Goal: Task Accomplishment & Management: Manage account settings

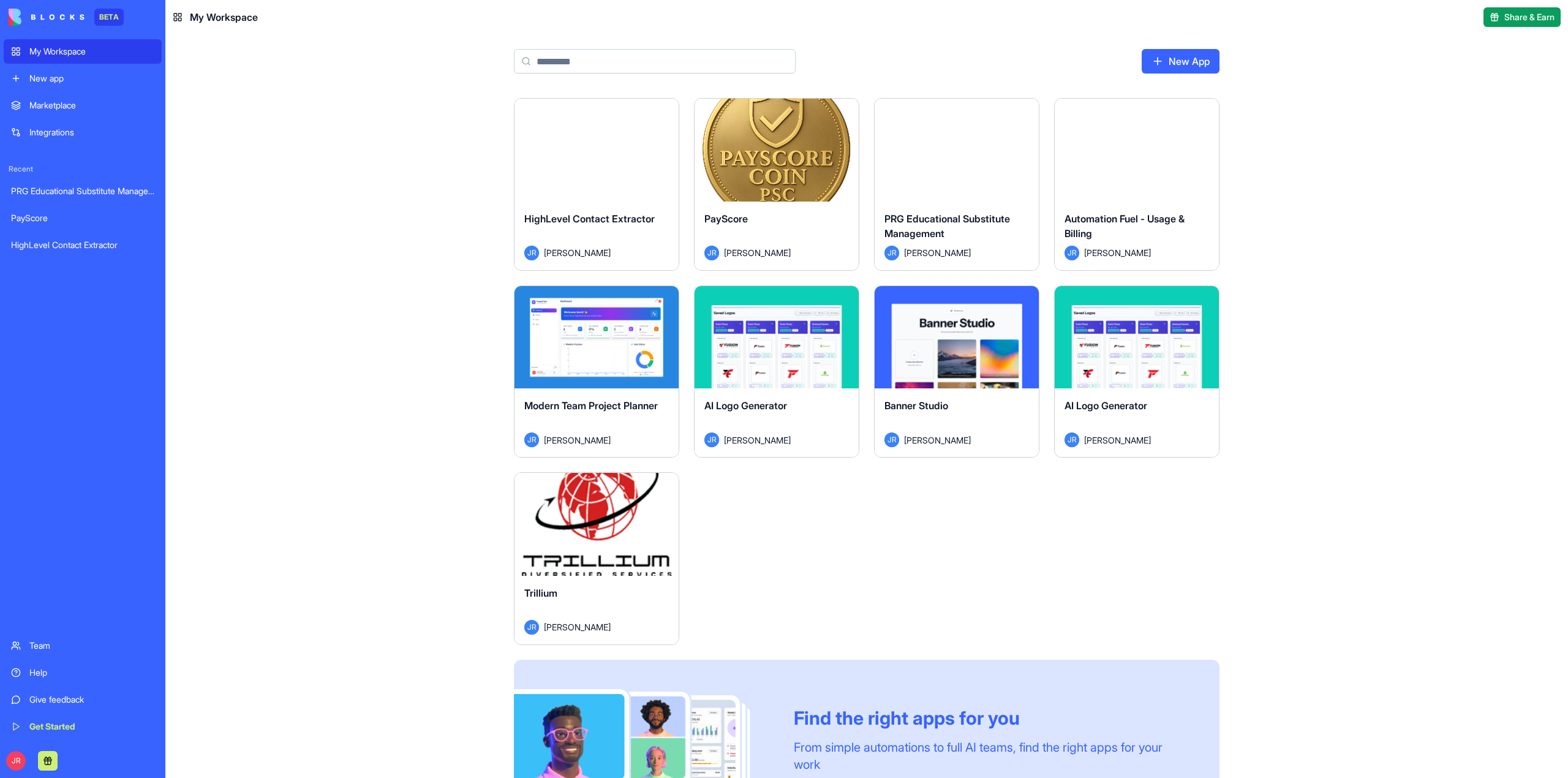
click at [601, 526] on button "Launch" at bounding box center [596, 524] width 92 height 24
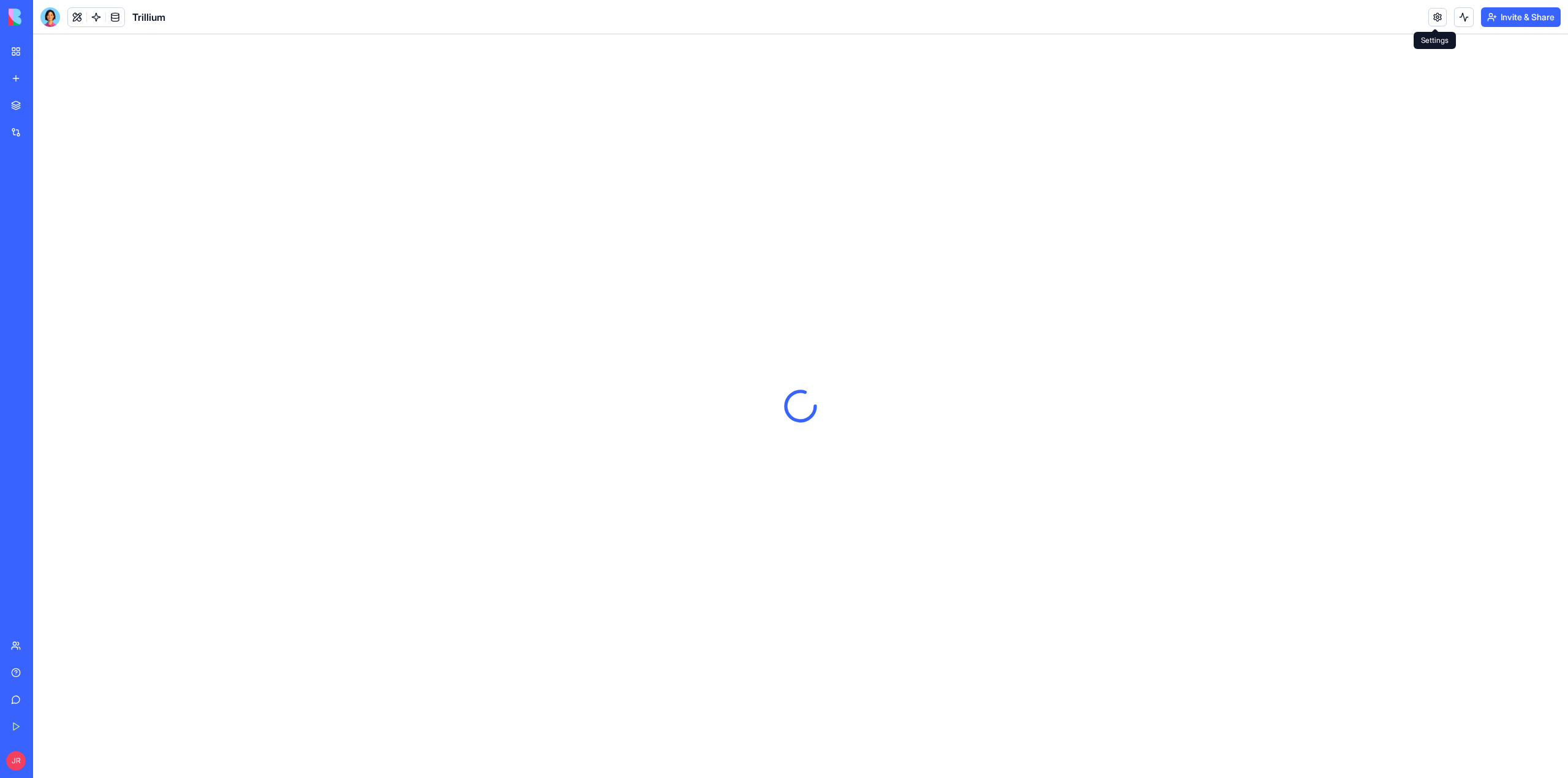
click at [1438, 18] on link at bounding box center [1437, 17] width 18 height 18
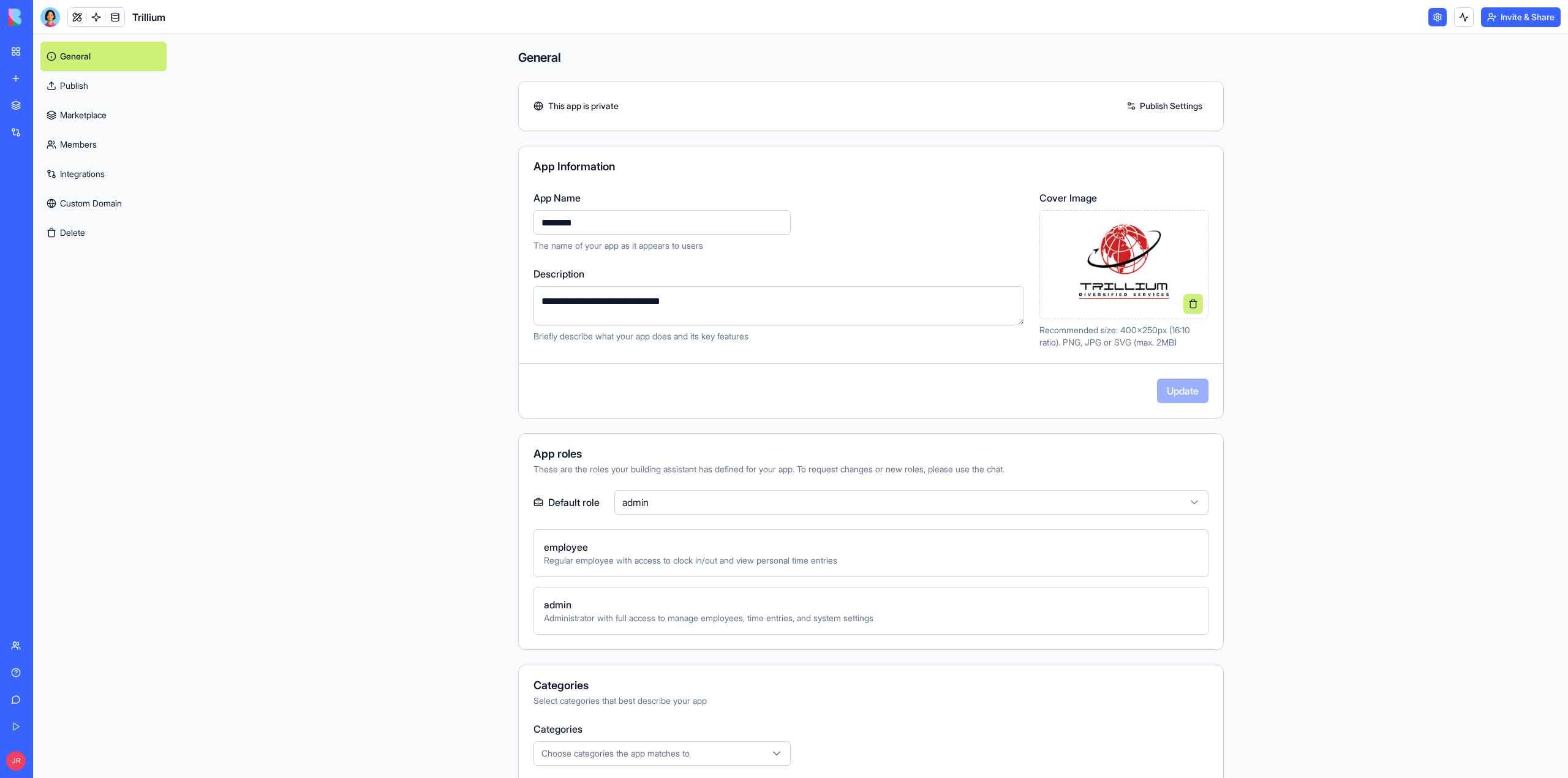
click at [84, 140] on link "Members" at bounding box center [104, 145] width 126 height 29
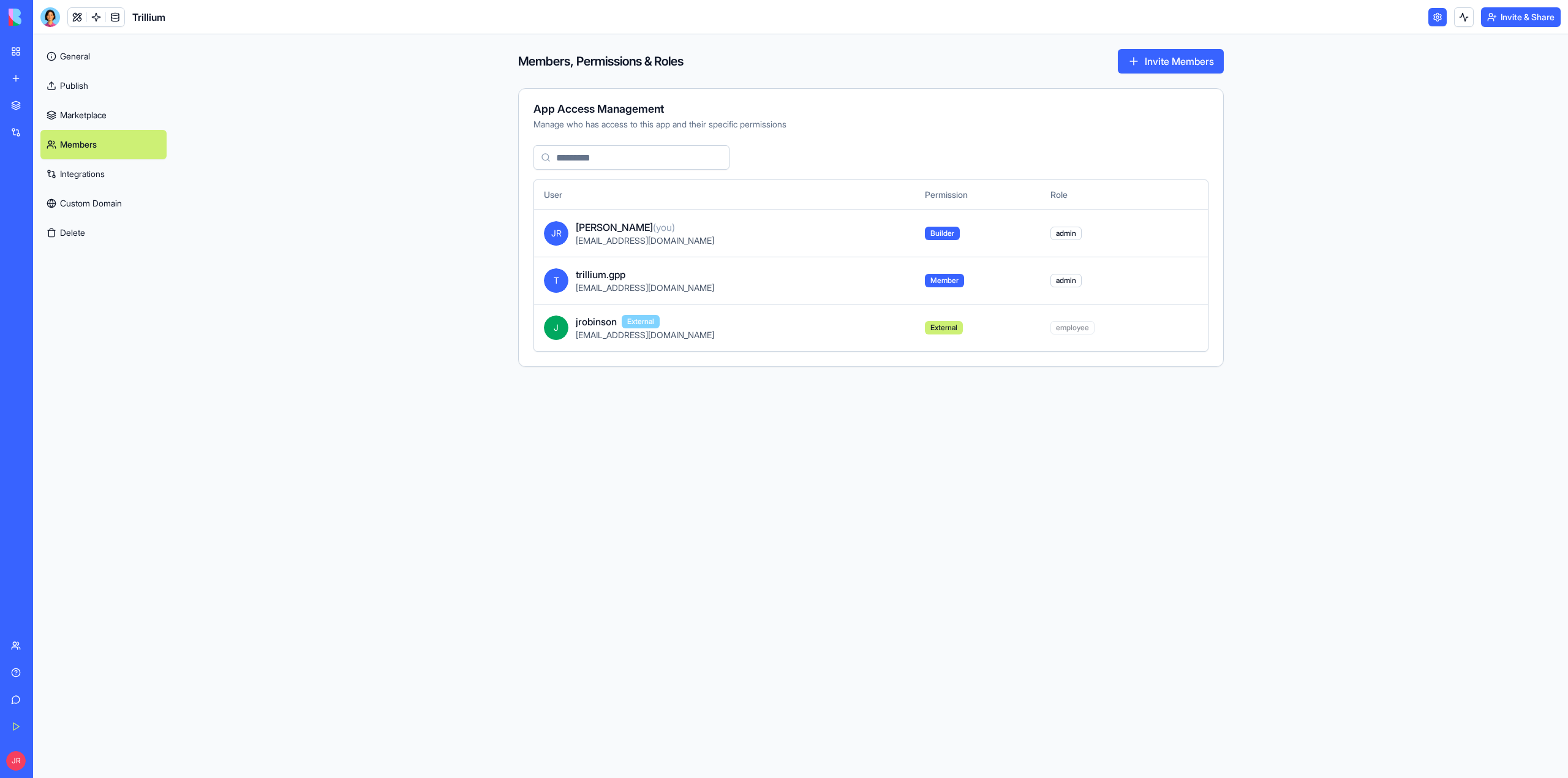
click at [557, 327] on span "J" at bounding box center [556, 327] width 24 height 24
click at [551, 329] on span "J" at bounding box center [556, 327] width 24 height 24
click at [1059, 322] on span "employee" at bounding box center [1072, 328] width 44 height 14
click at [1071, 334] on span "employee" at bounding box center [1072, 328] width 44 height 14
click at [934, 334] on span "External" at bounding box center [944, 328] width 38 height 14
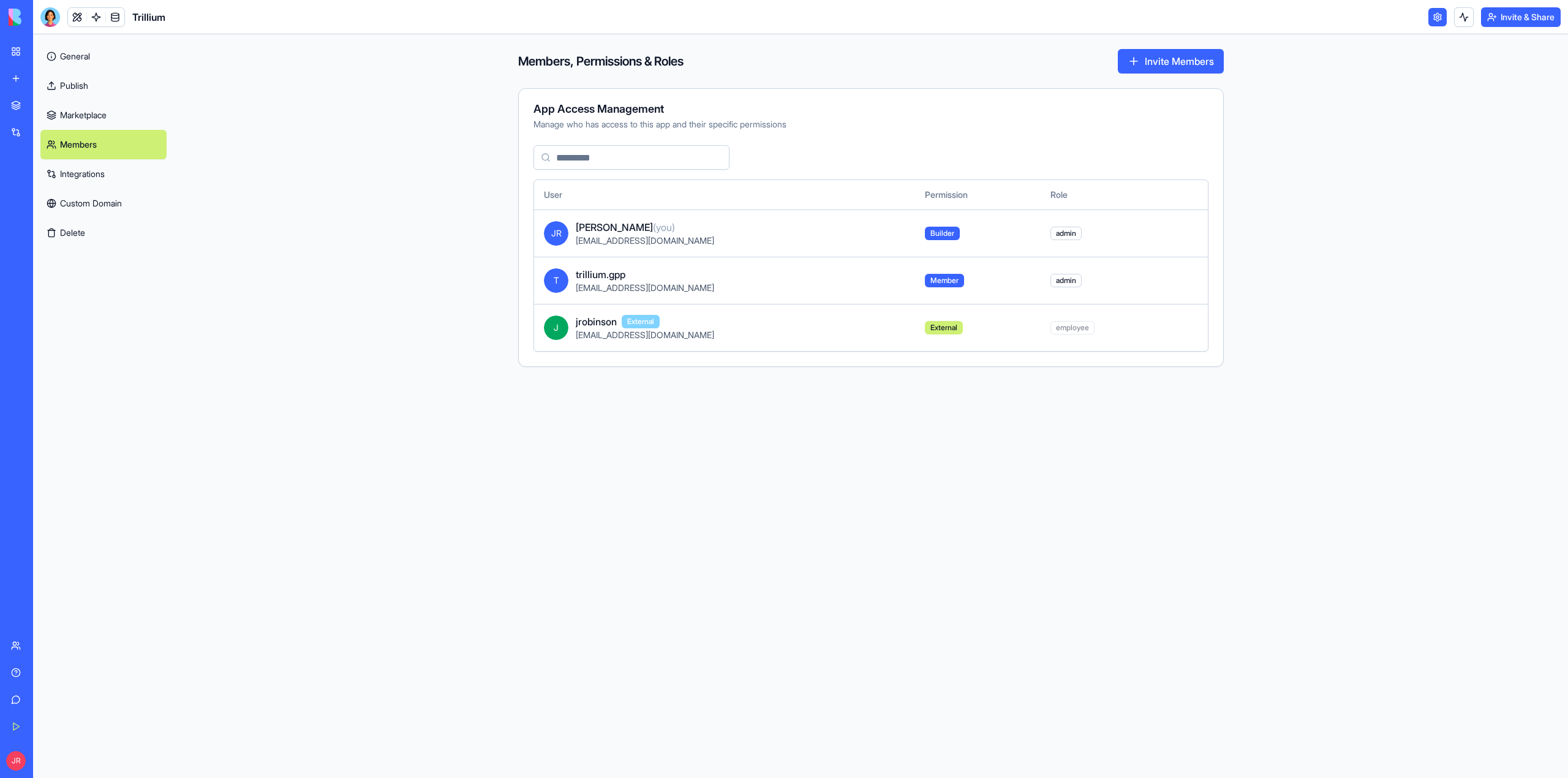
click at [934, 326] on span "External" at bounding box center [944, 328] width 38 height 14
click at [617, 322] on span "jrobinson" at bounding box center [596, 321] width 41 height 14
click at [601, 155] on input at bounding box center [631, 157] width 196 height 24
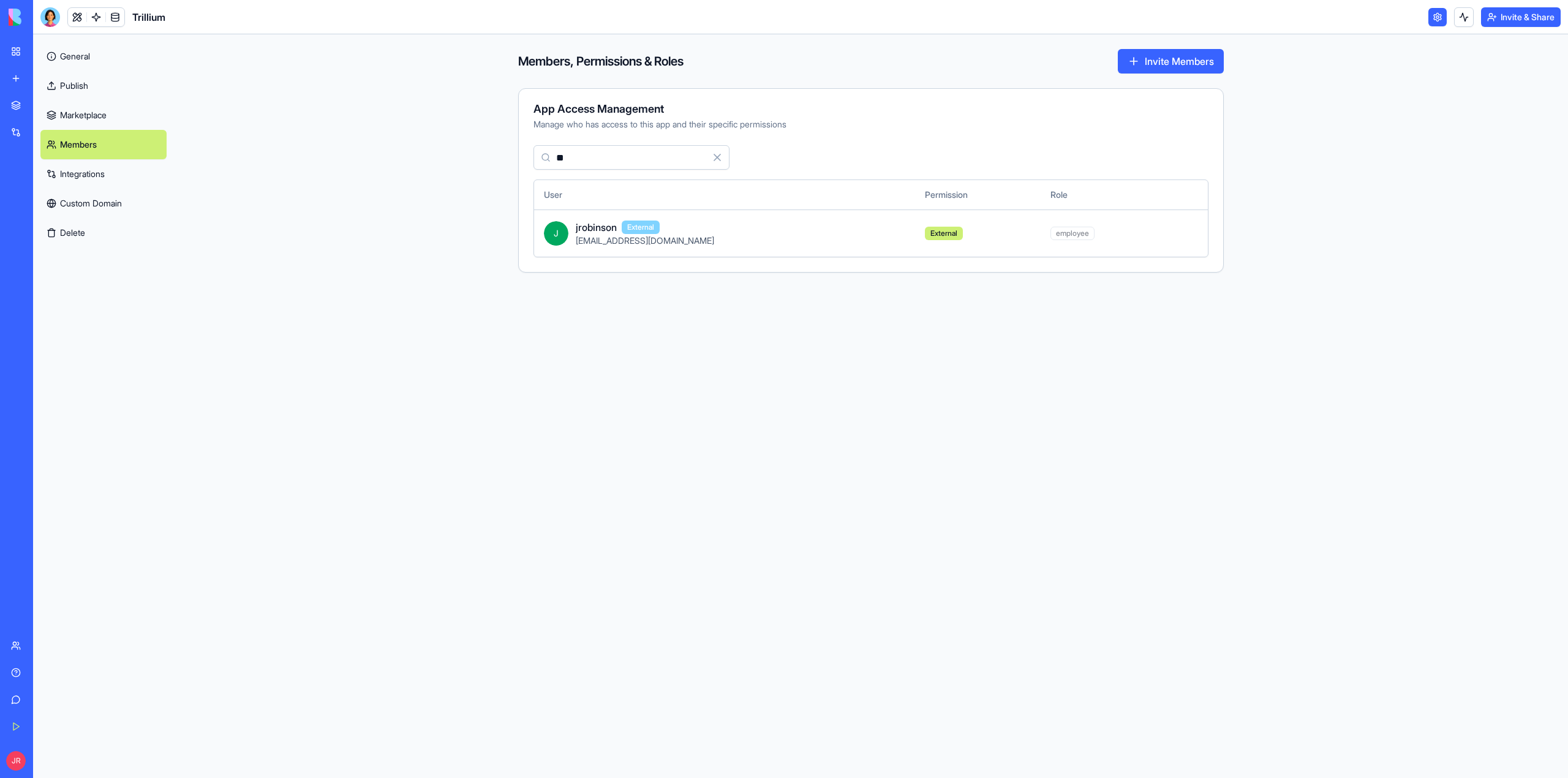
type input "**"
drag, startPoint x: 596, startPoint y: 248, endPoint x: 544, endPoint y: 231, distance: 54.7
click at [598, 248] on td "[PERSON_NAME] External [EMAIL_ADDRESS][DOMAIN_NAME]" at bounding box center [725, 233] width 381 height 47
click at [542, 230] on td "[PERSON_NAME] External [EMAIL_ADDRESS][DOMAIN_NAME]" at bounding box center [725, 233] width 381 height 47
click at [552, 230] on span "J" at bounding box center [556, 233] width 24 height 24
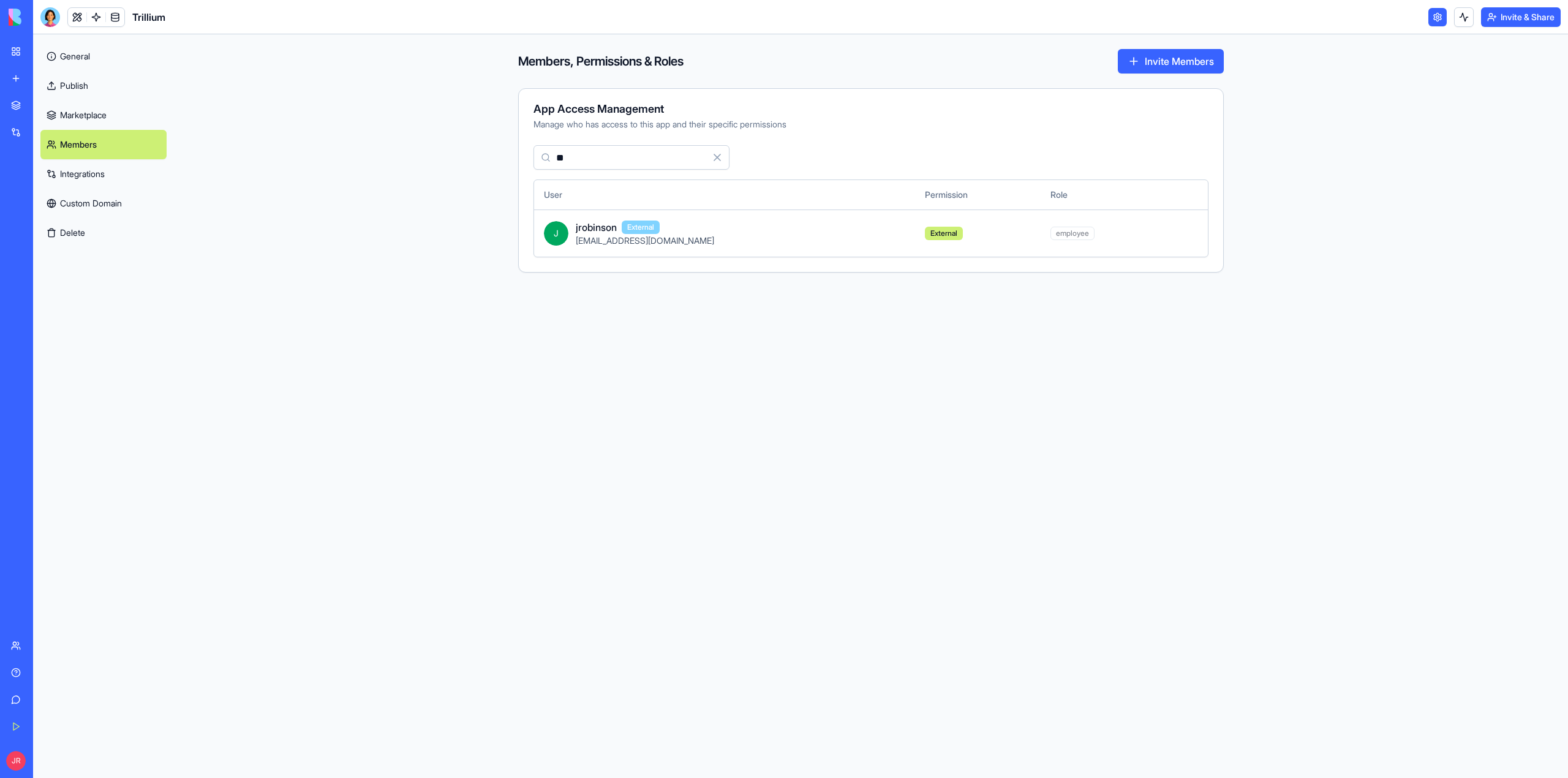
click at [713, 158] on button "Clear" at bounding box center [717, 157] width 24 height 24
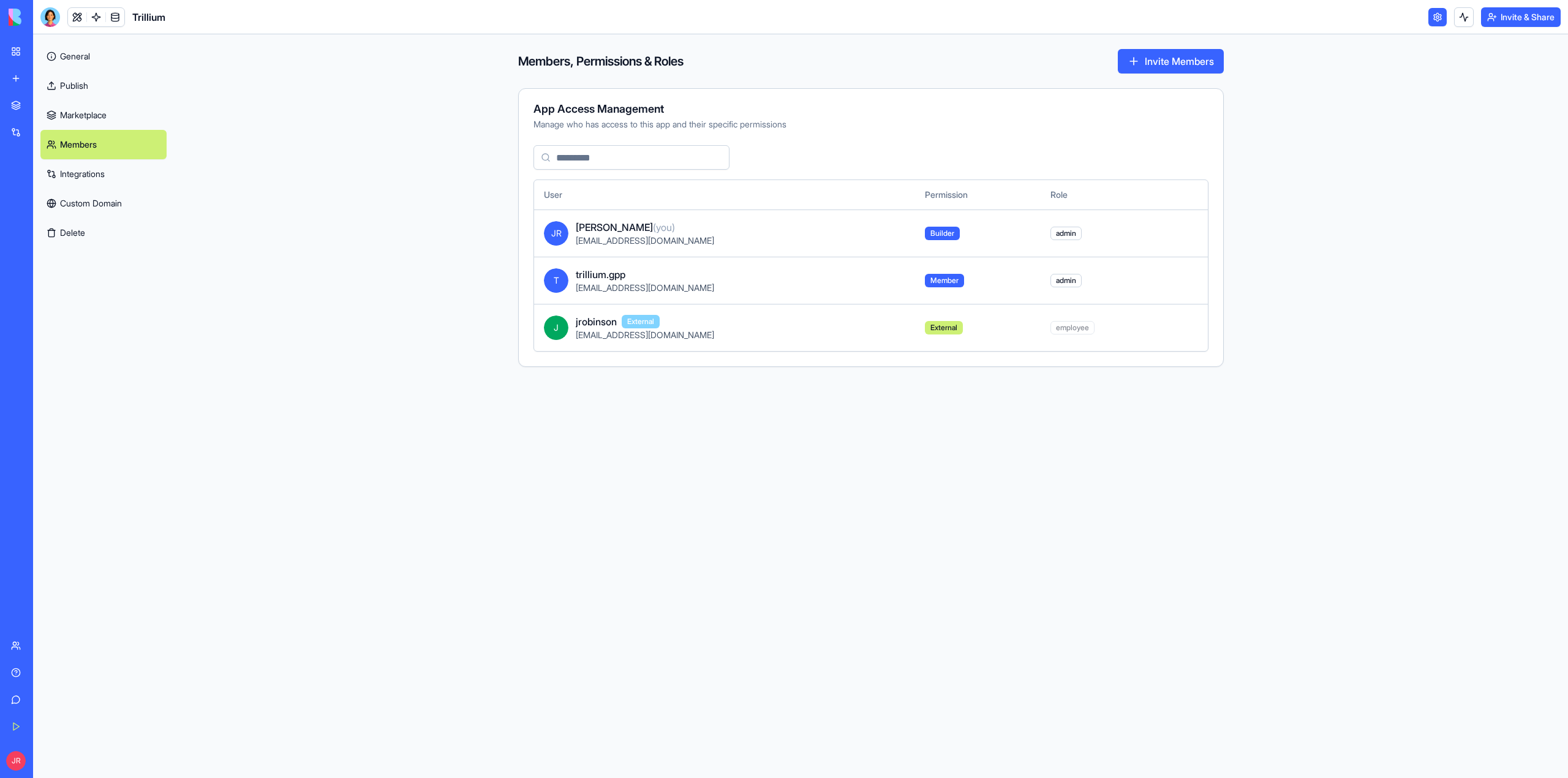
click at [45, 650] on div "Team" at bounding box center [37, 646] width 16 height 13
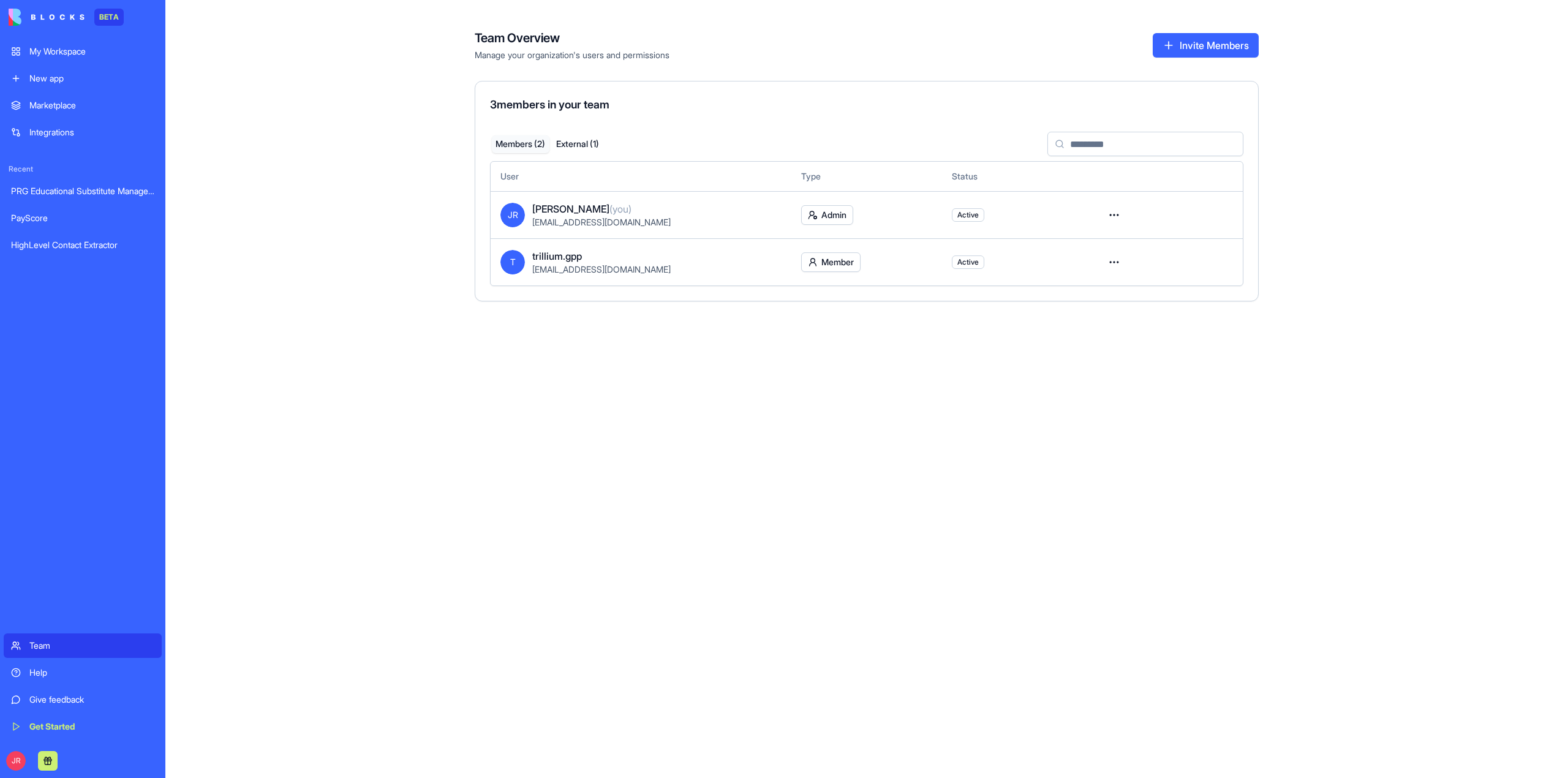
click at [1116, 260] on html "BETA My Workspace New app Marketplace Integrations Recent PRG Educational Subst…" at bounding box center [784, 389] width 1568 height 778
click at [1102, 309] on div "Convert to external" at bounding box center [1069, 310] width 98 height 19
click at [65, 54] on div "My Workspace" at bounding box center [92, 51] width 125 height 13
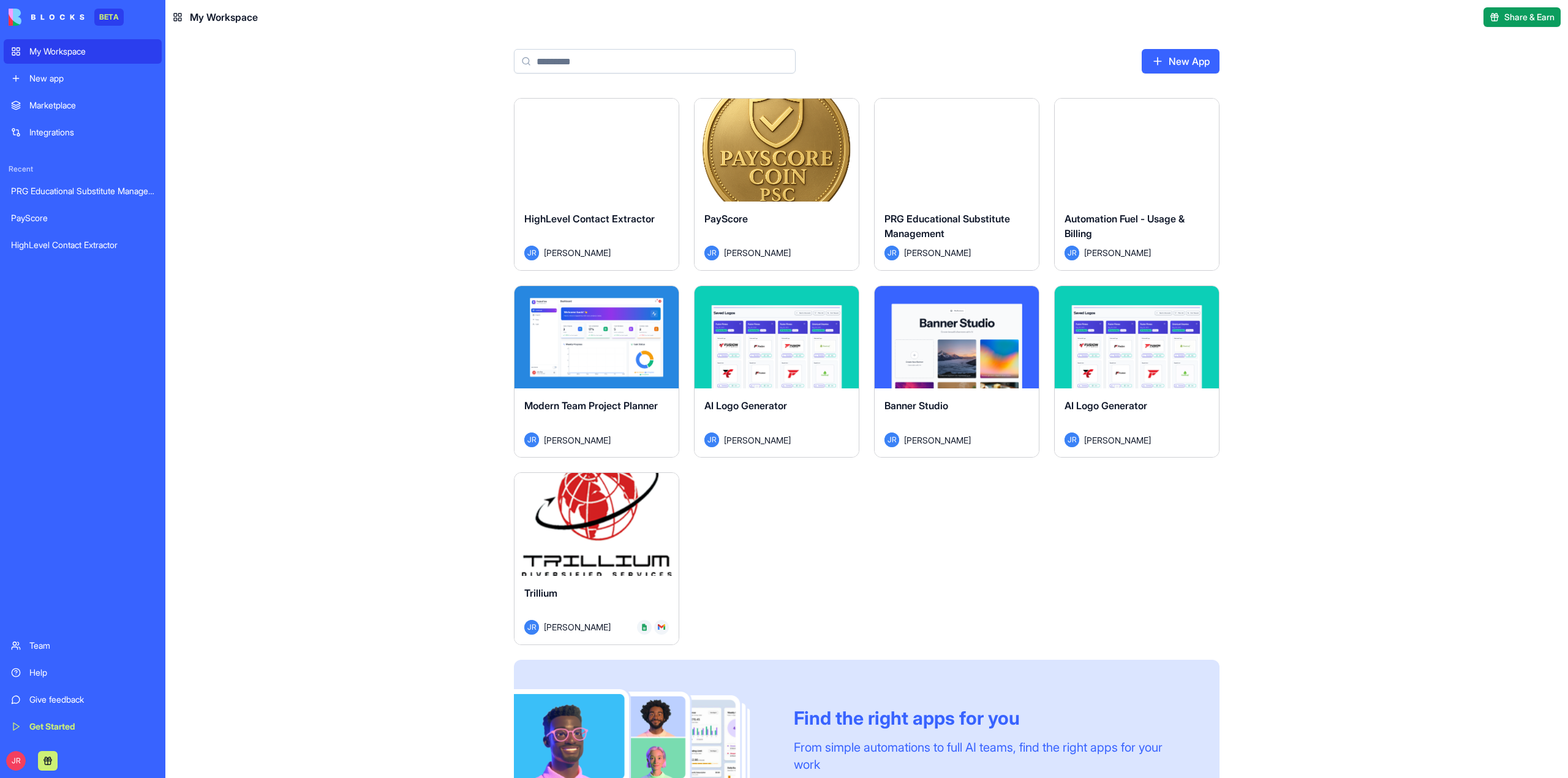
click at [610, 532] on button "Launch" at bounding box center [596, 524] width 92 height 24
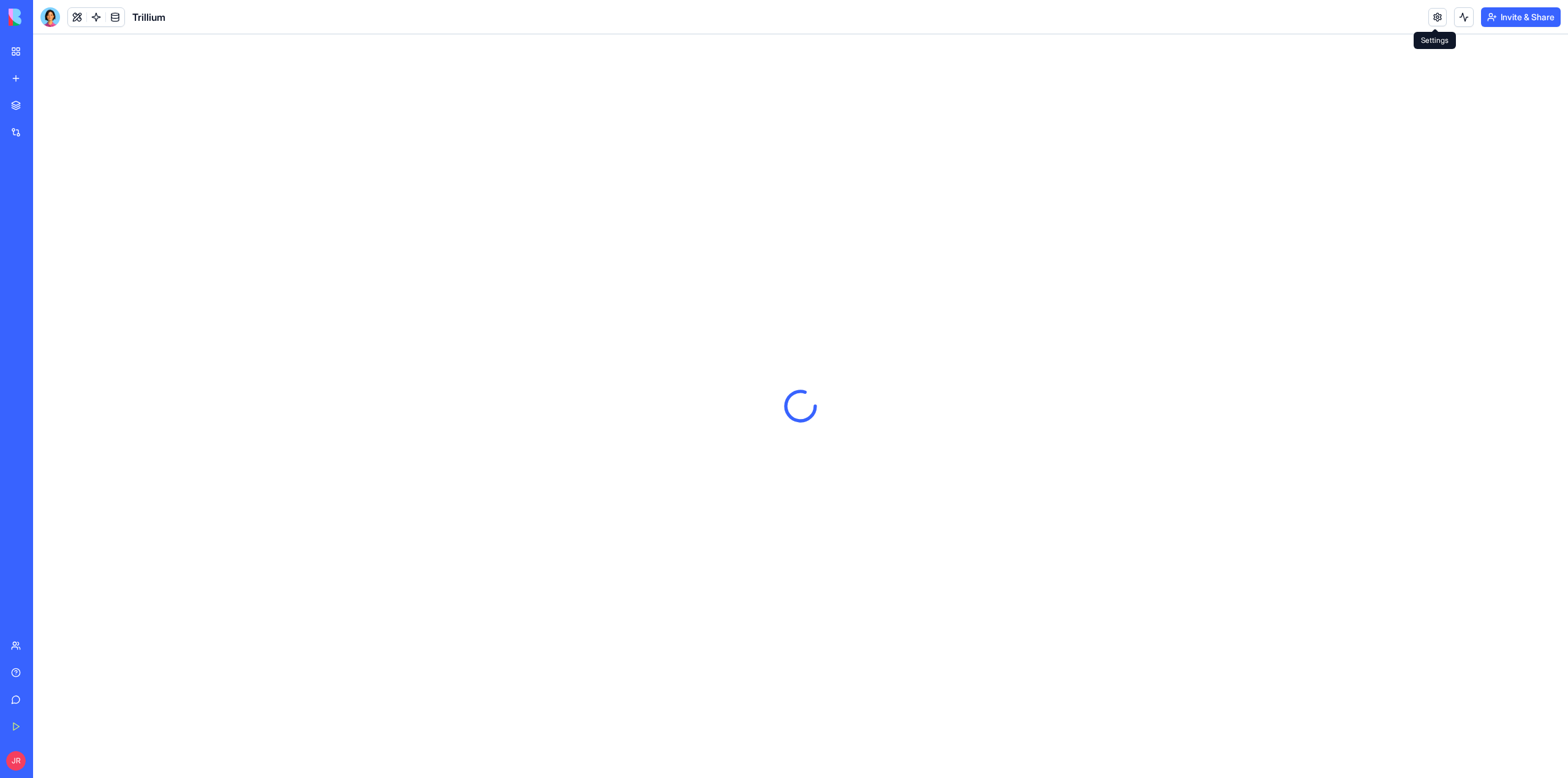
click at [1434, 15] on link at bounding box center [1437, 17] width 18 height 18
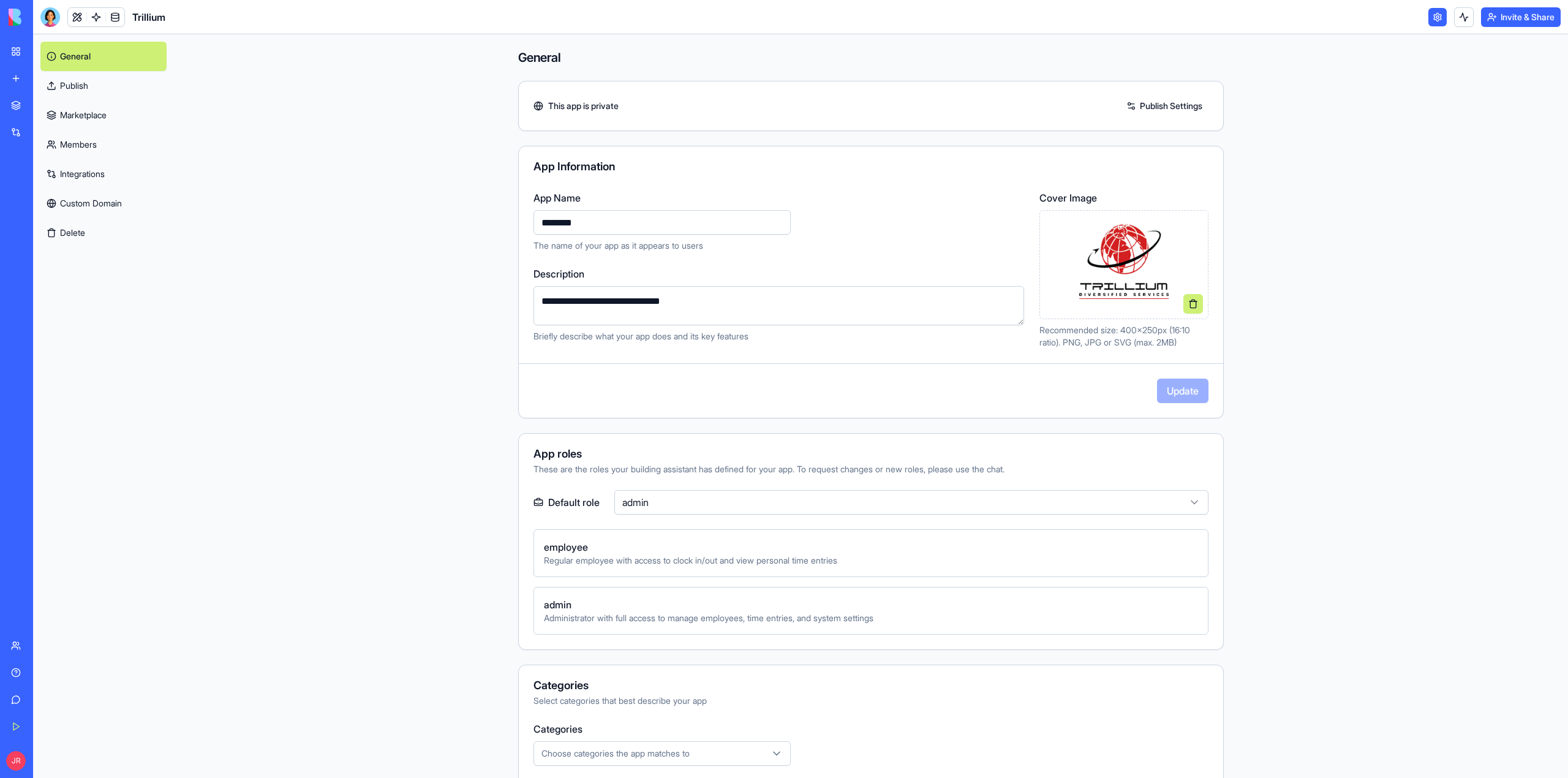
click at [97, 140] on link "Members" at bounding box center [104, 145] width 126 height 29
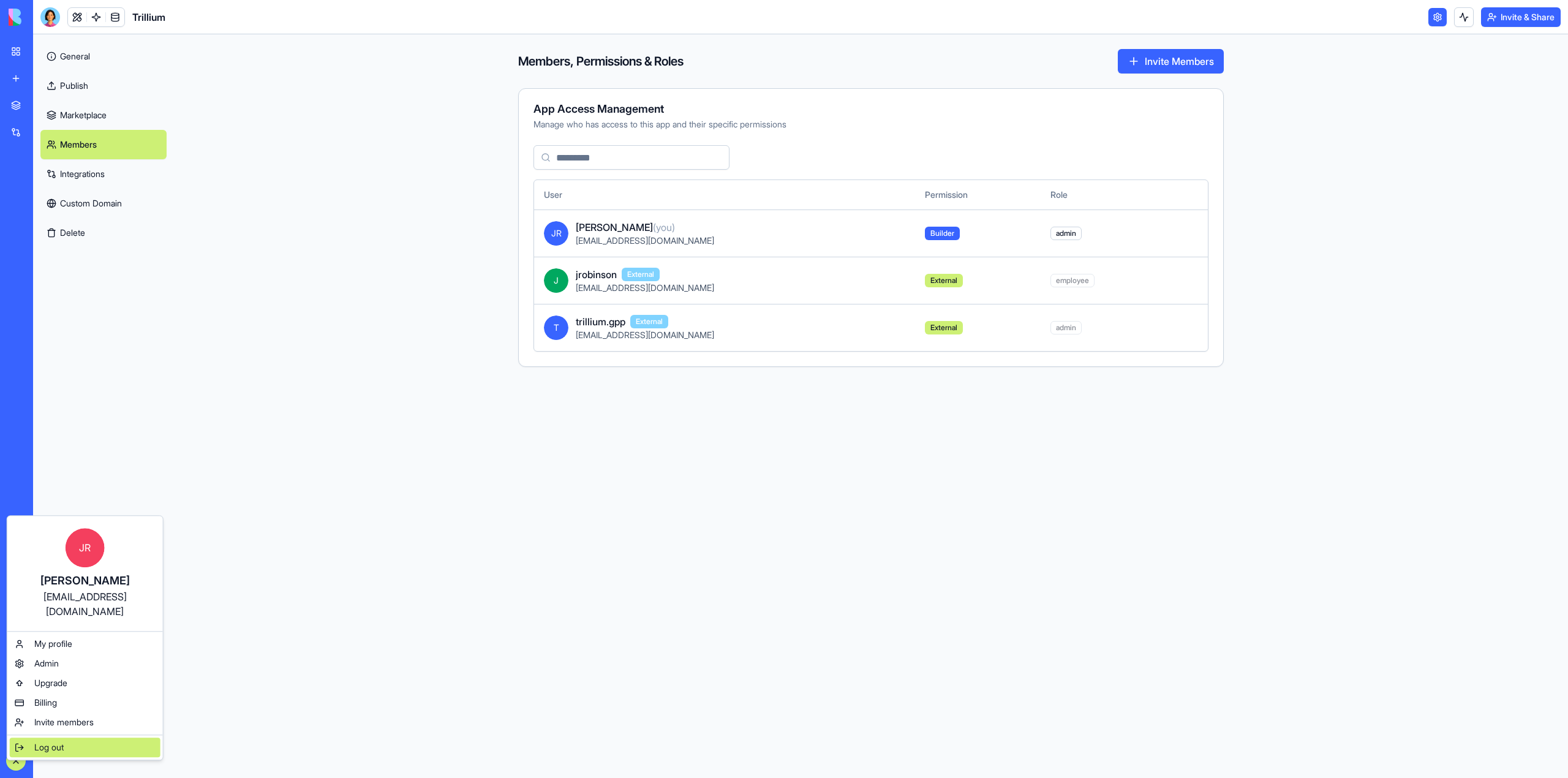
click at [51, 741] on span "Log out" at bounding box center [49, 747] width 29 height 13
